Goal: Information Seeking & Learning: Learn about a topic

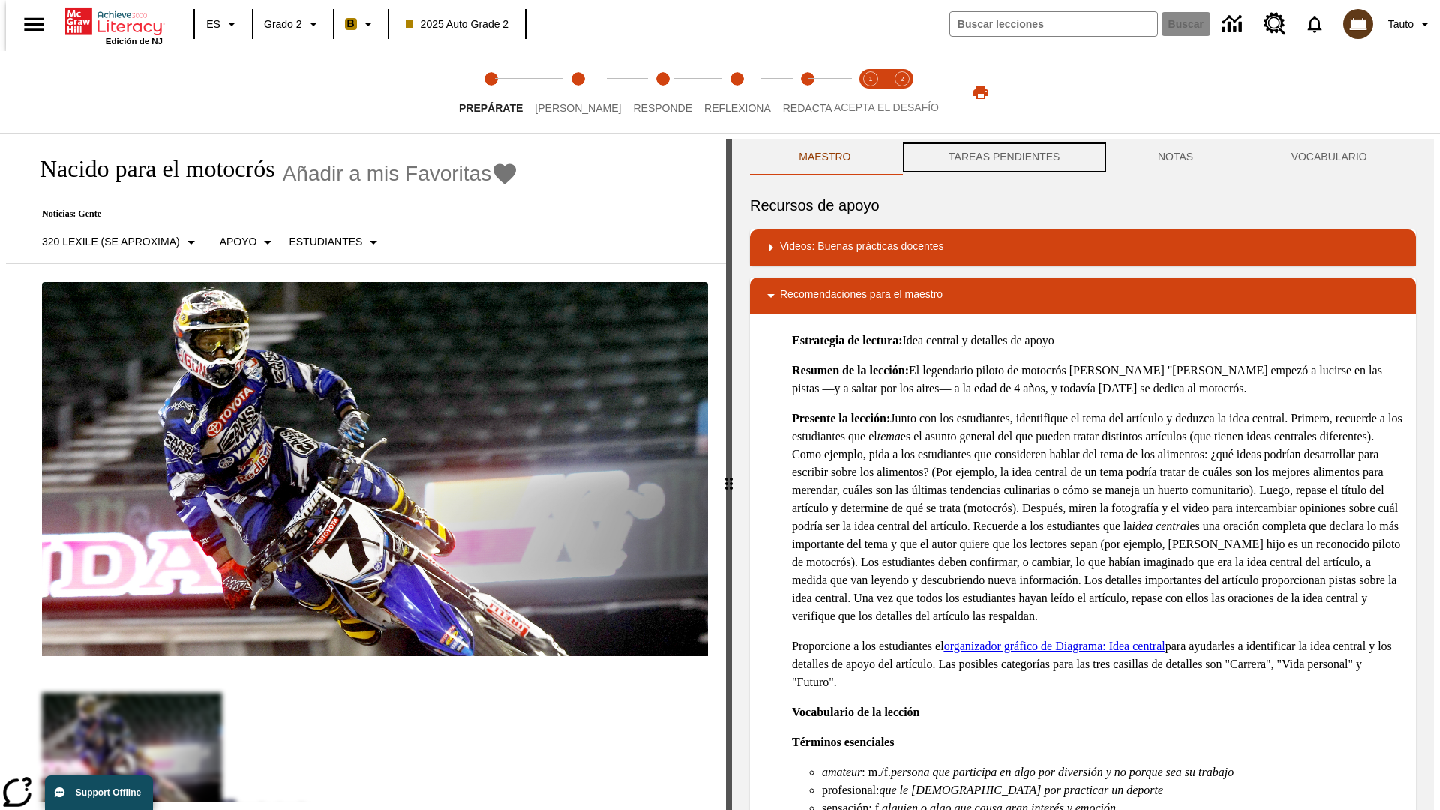
click at [1003, 157] on button "TAREAS PENDIENTES" at bounding box center [1004, 157] width 209 height 36
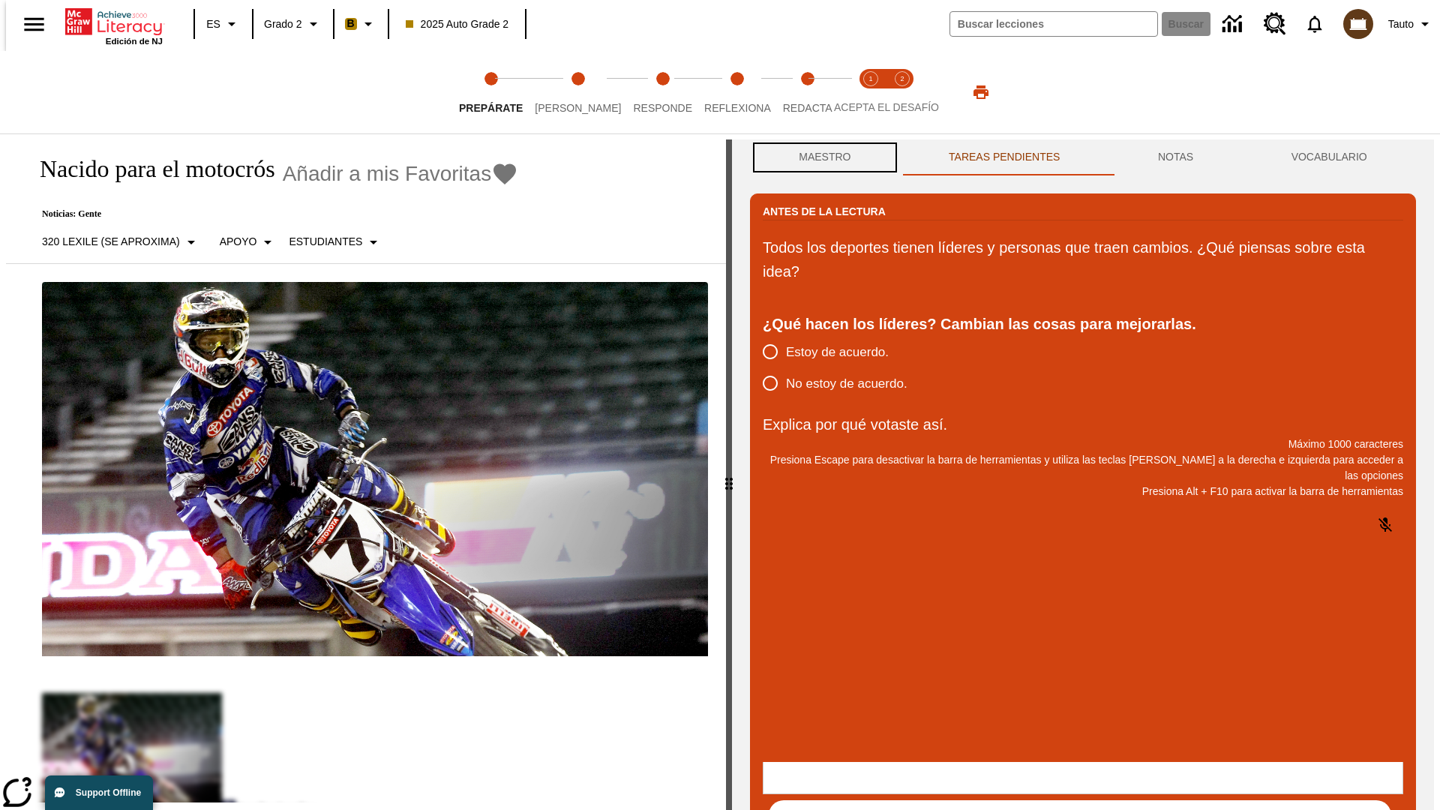
scroll to position [1, 0]
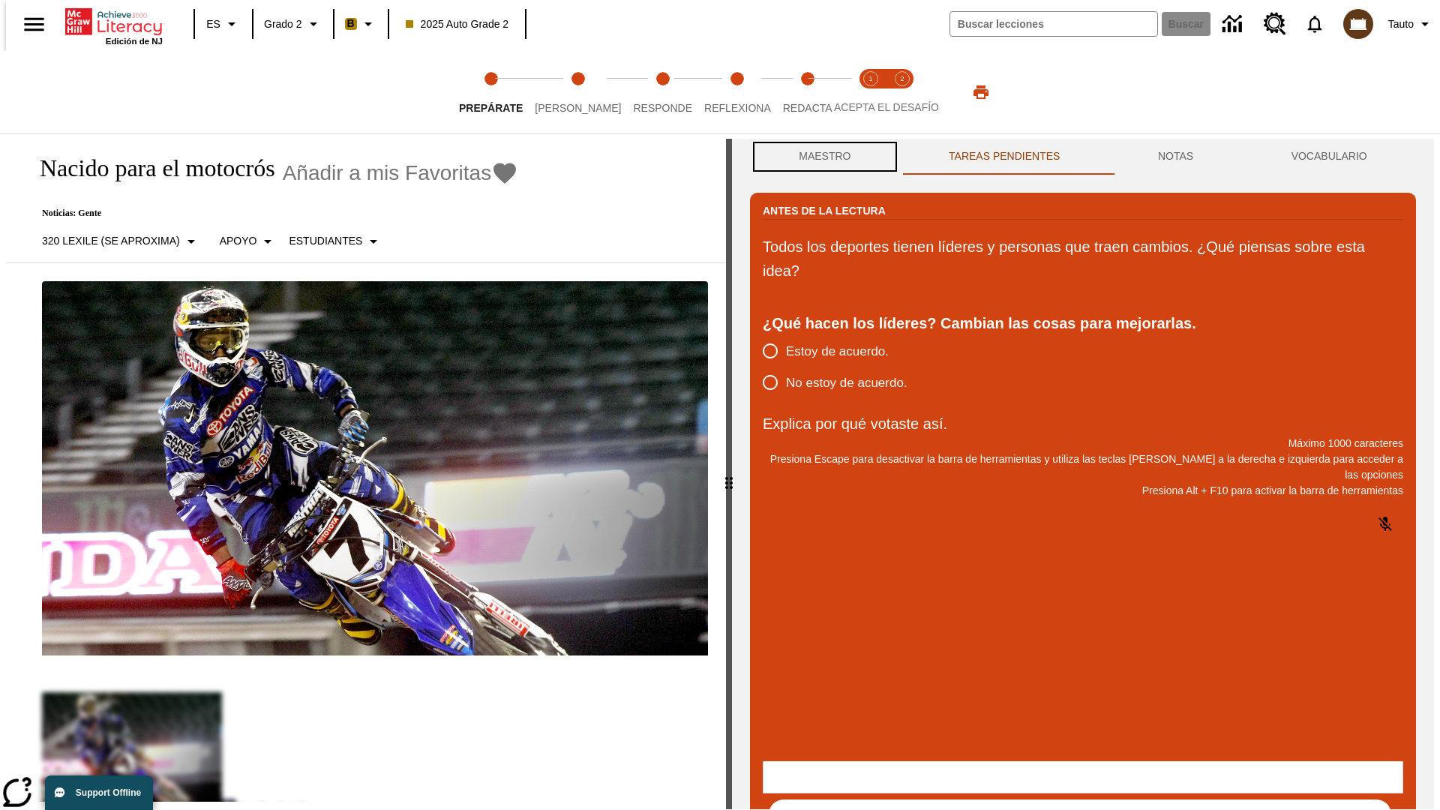
click at [820, 157] on button "Maestro" at bounding box center [825, 157] width 150 height 36
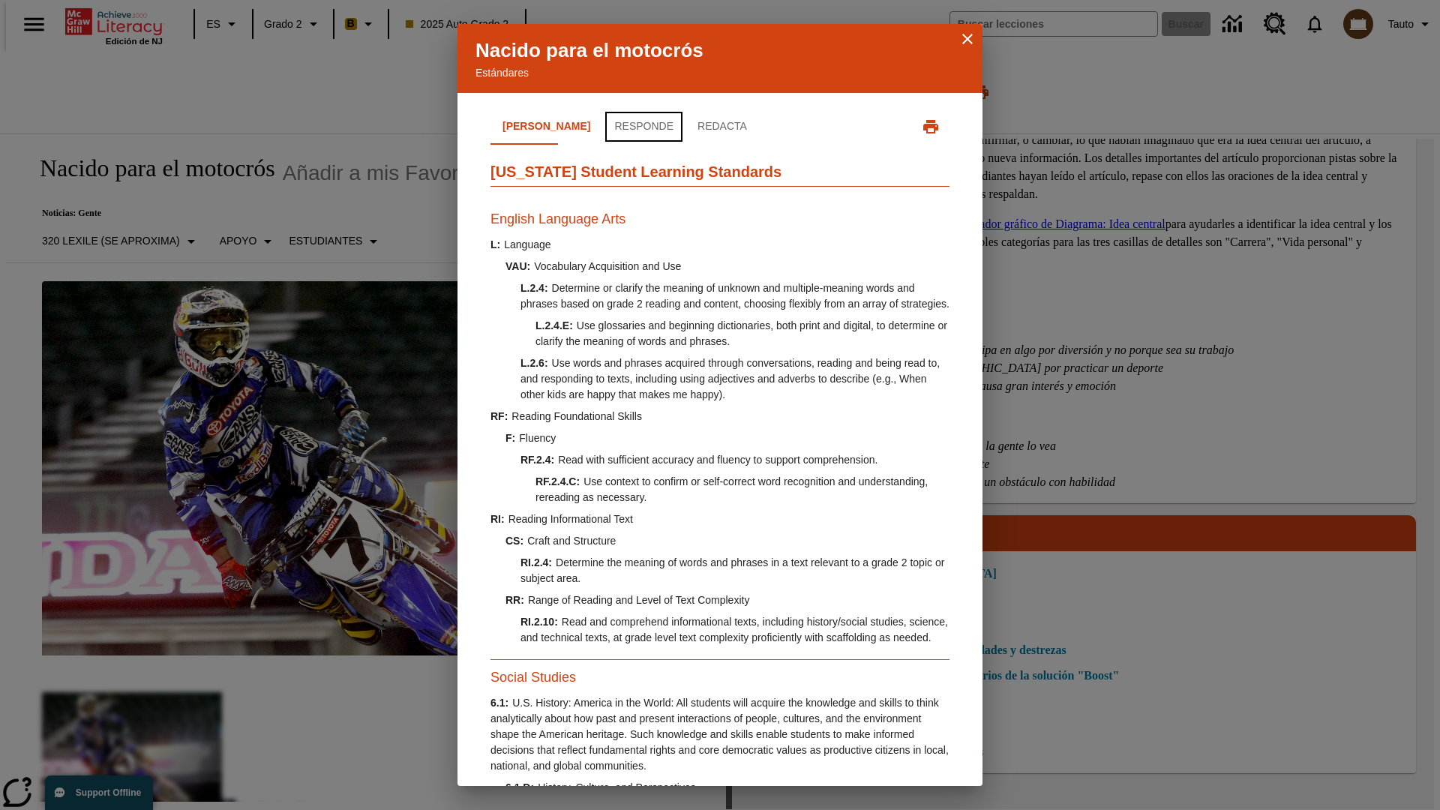
click at [602, 127] on button "Responde" at bounding box center [643, 127] width 83 height 36
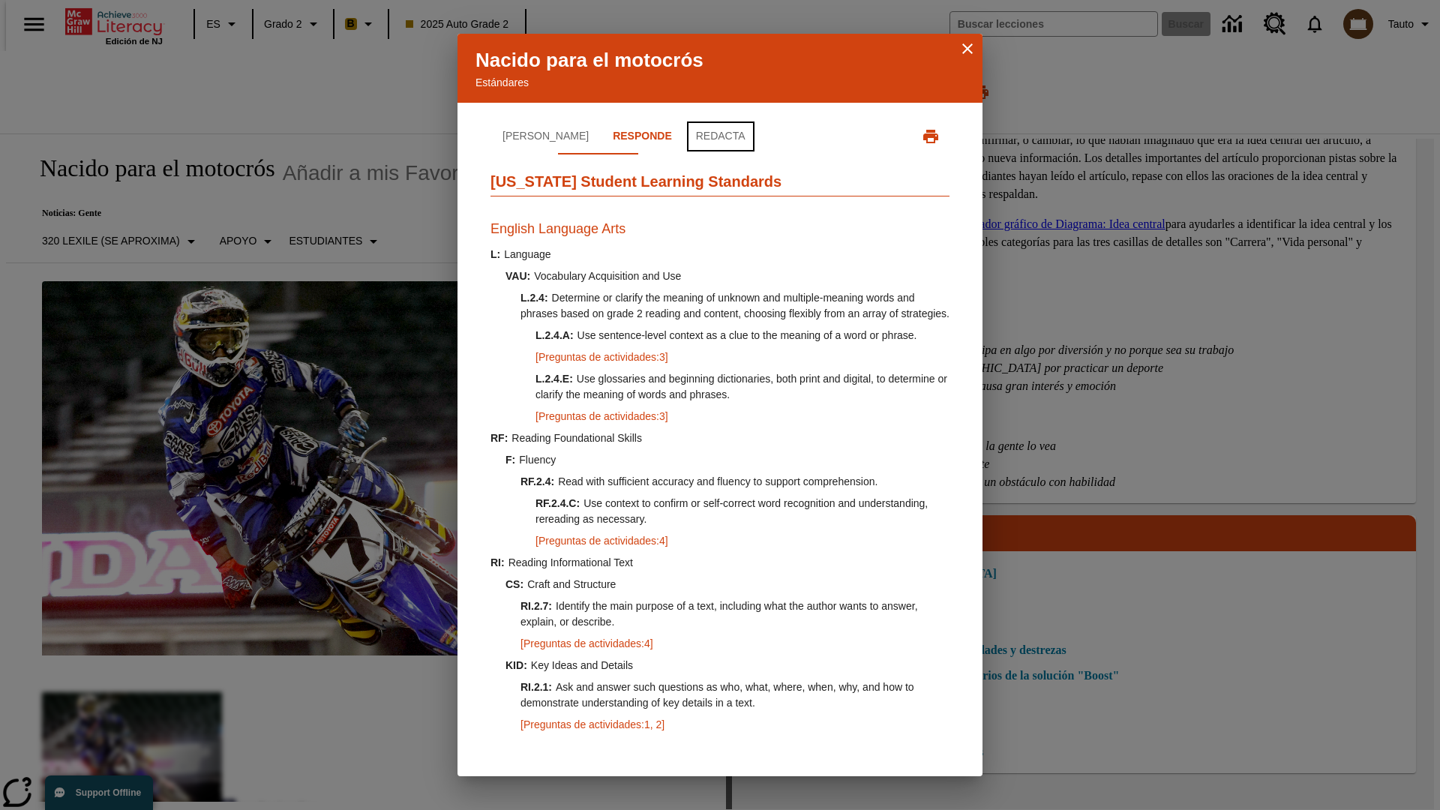
click at [684, 127] on button "Redacta" at bounding box center [720, 136] width 73 height 36
